Goal: Register for event/course

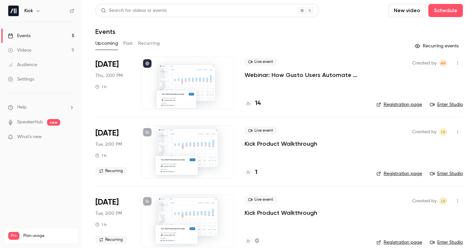
click at [290, 79] on p "Webinar: How Gusto Users Automate Their Books with Kick" at bounding box center [304, 75] width 121 height 8
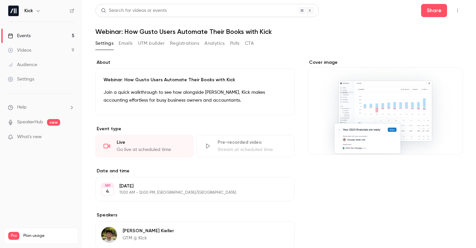
click at [33, 40] on link "Events 5" at bounding box center [41, 36] width 82 height 14
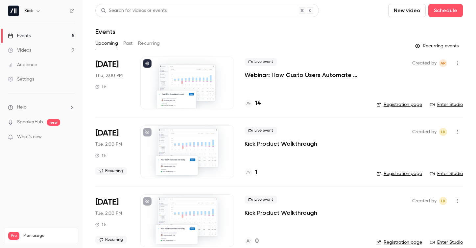
click at [446, 105] on link "Enter Studio" at bounding box center [446, 104] width 33 height 7
